Goal: Find contact information: Find contact information

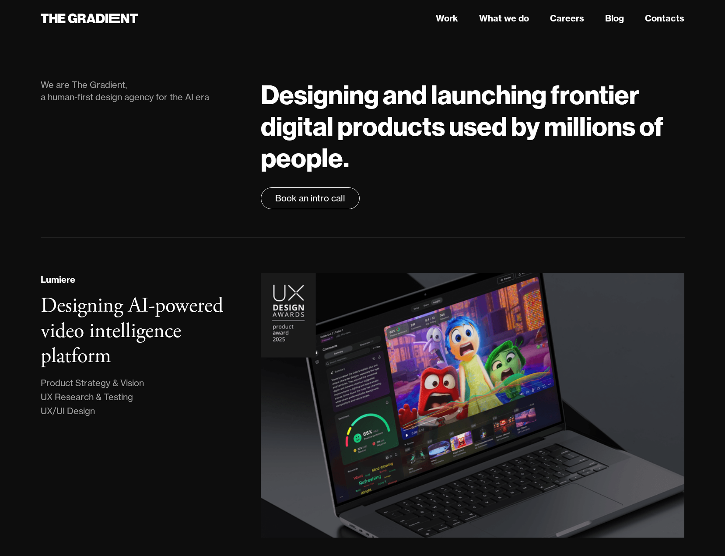
click at [663, 11] on nav "Work What we do Careers Blog Contacts" at bounding box center [473, 19] width 424 height 16
click at [662, 17] on link "Contacts" at bounding box center [664, 18] width 39 height 13
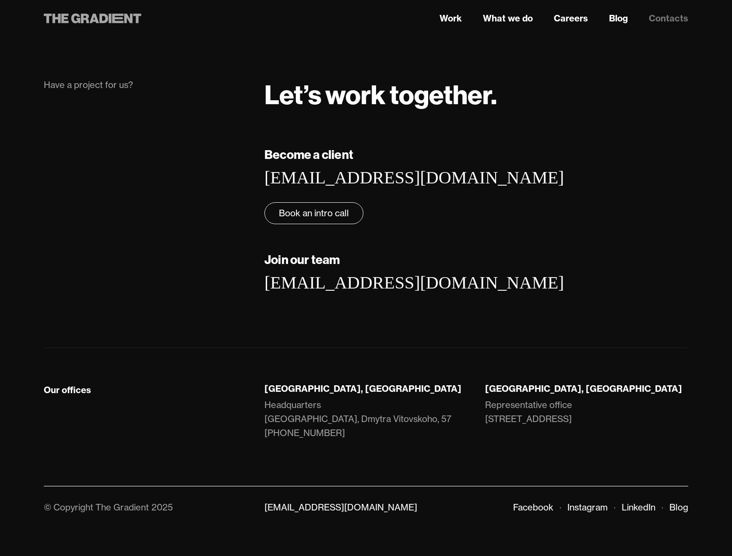
click at [108, 15] on icon at bounding box center [93, 19] width 98 height 16
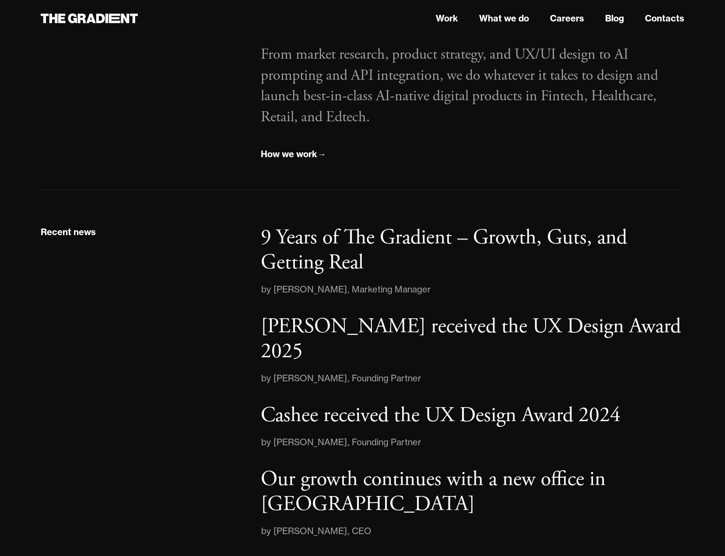
scroll to position [1122, 0]
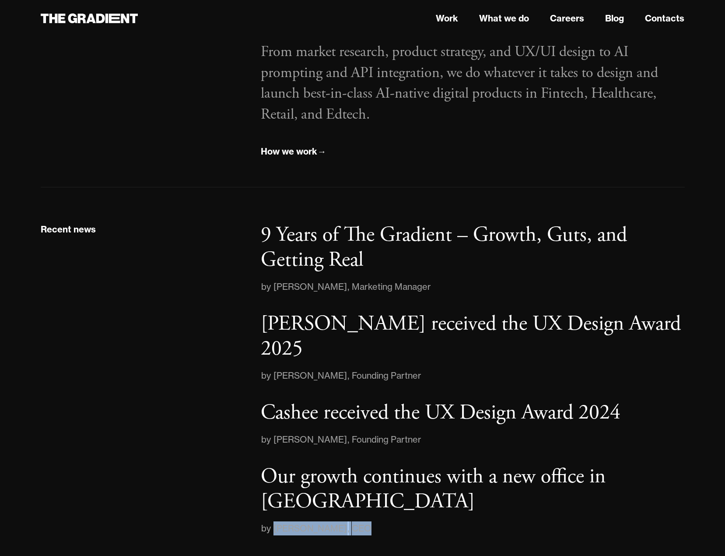
drag, startPoint x: 376, startPoint y: 478, endPoint x: 267, endPoint y: 474, distance: 109.5
click at [273, 521] on div "by Denys Skrypnyk , CEO" at bounding box center [473, 528] width 424 height 14
click at [200, 477] on div "Recent news" at bounding box center [142, 378] width 221 height 313
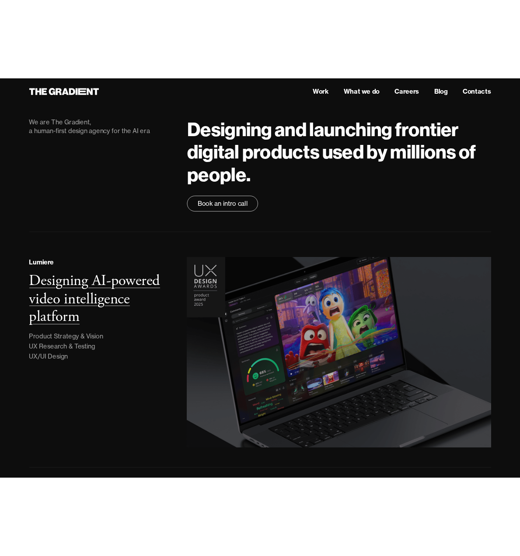
scroll to position [0, 0]
